Goal: Transaction & Acquisition: Download file/media

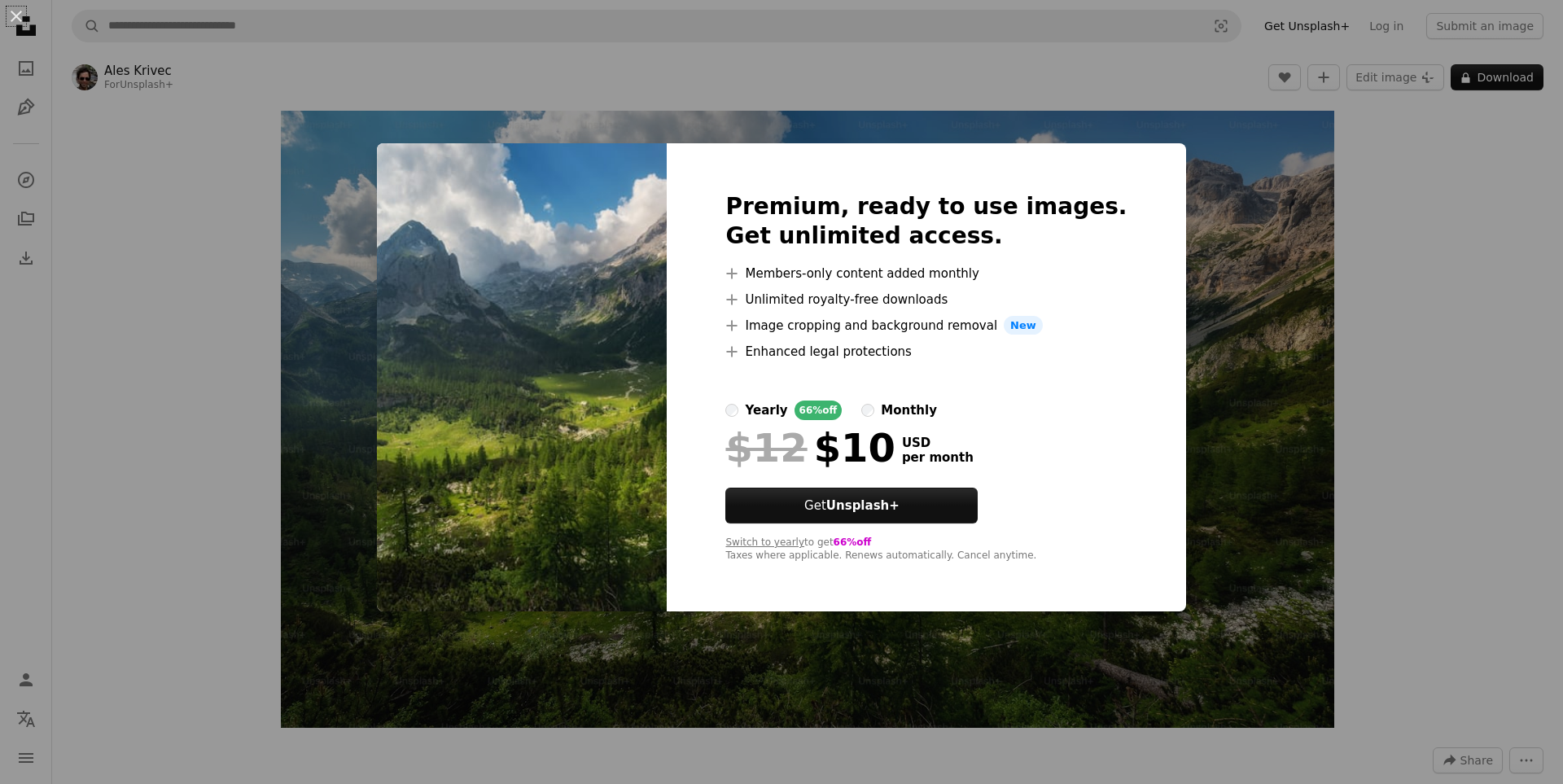
click at [788, 413] on div "yearly" at bounding box center [766, 410] width 42 height 20
click at [911, 411] on div "monthly" at bounding box center [909, 410] width 56 height 20
click at [1277, 178] on div "An X shape Premium, ready to use images. Get unlimited access. A plus sign Memb…" at bounding box center [782, 392] width 1563 height 784
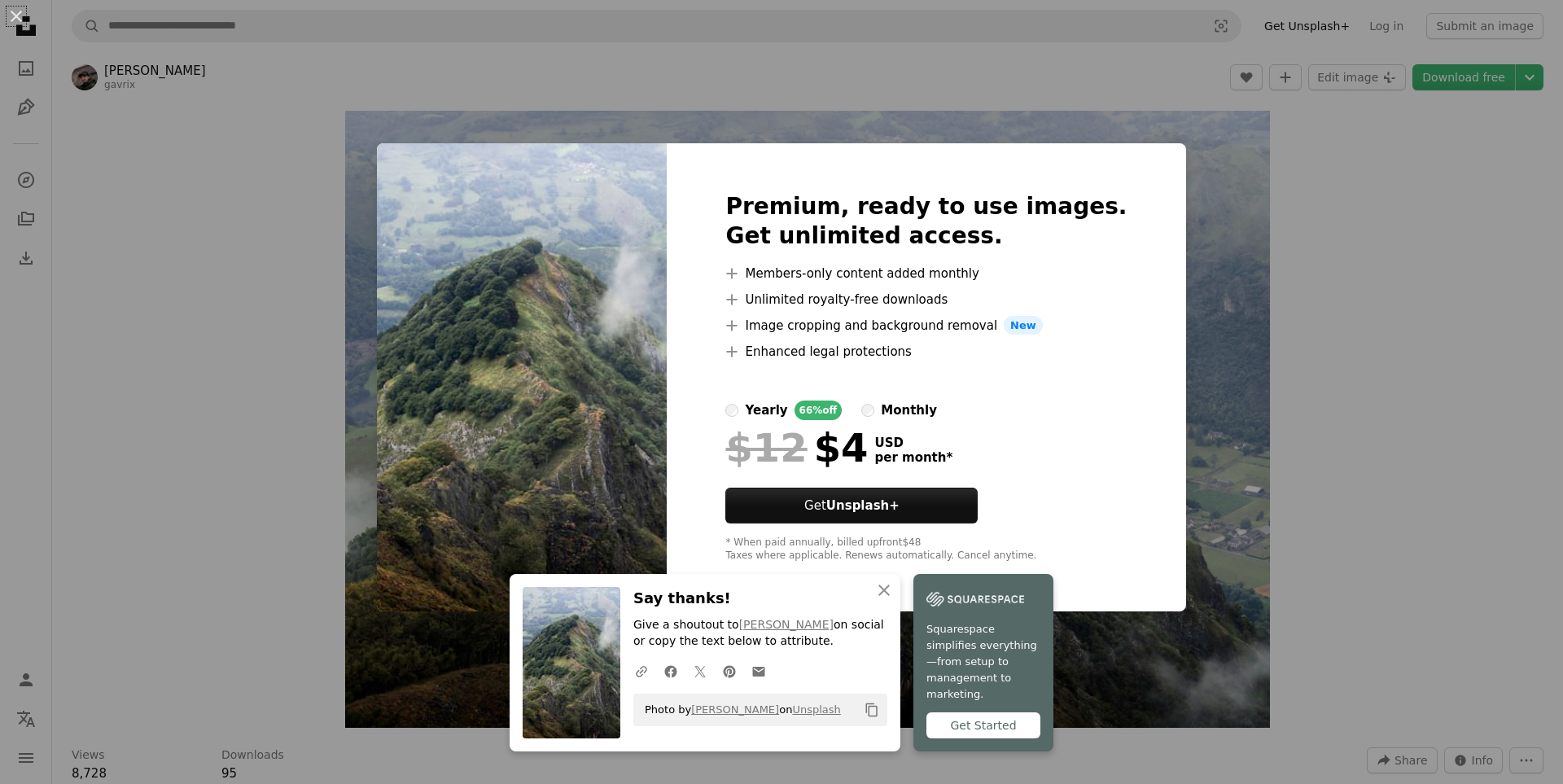
click at [1309, 142] on div "An X shape Premium, ready to use images. Get unlimited access. A plus sign Memb…" at bounding box center [782, 392] width 1563 height 784
